Goal: Find specific page/section: Find specific page/section

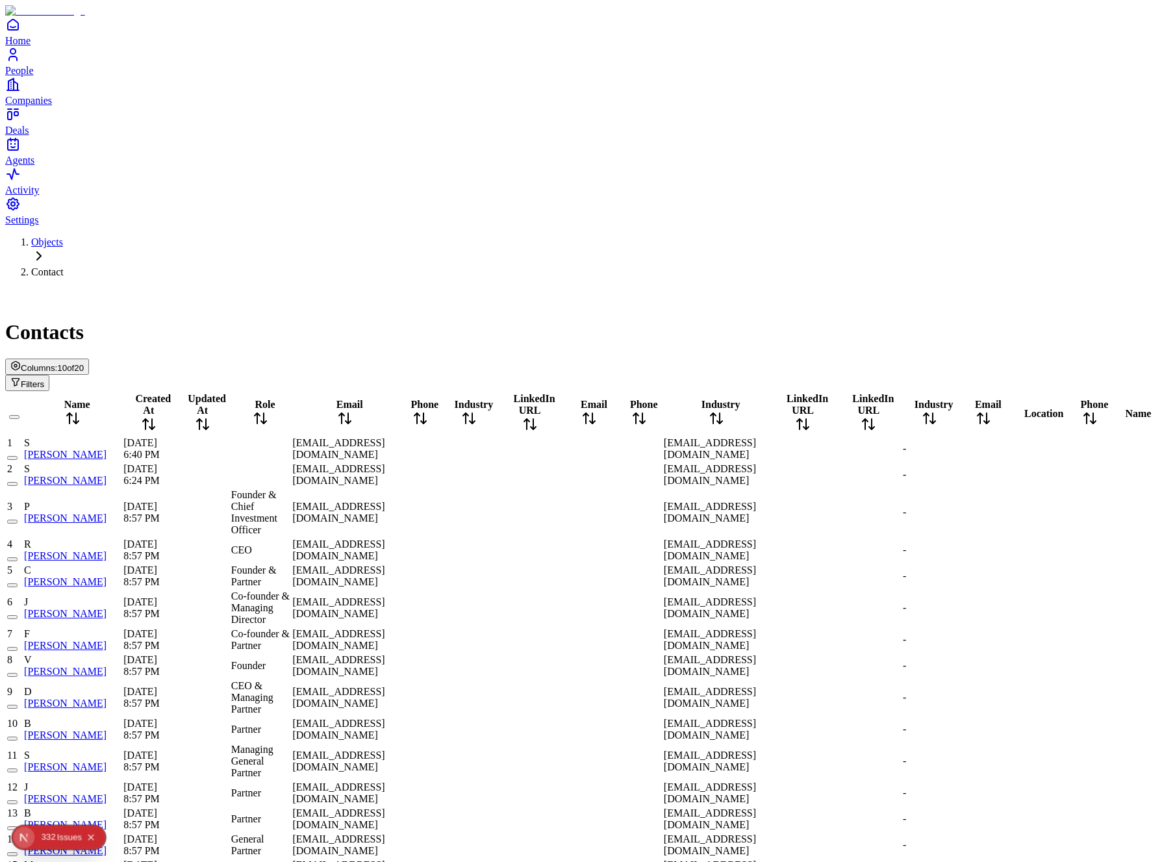
scroll to position [0, 546]
